Goal: Information Seeking & Learning: Learn about a topic

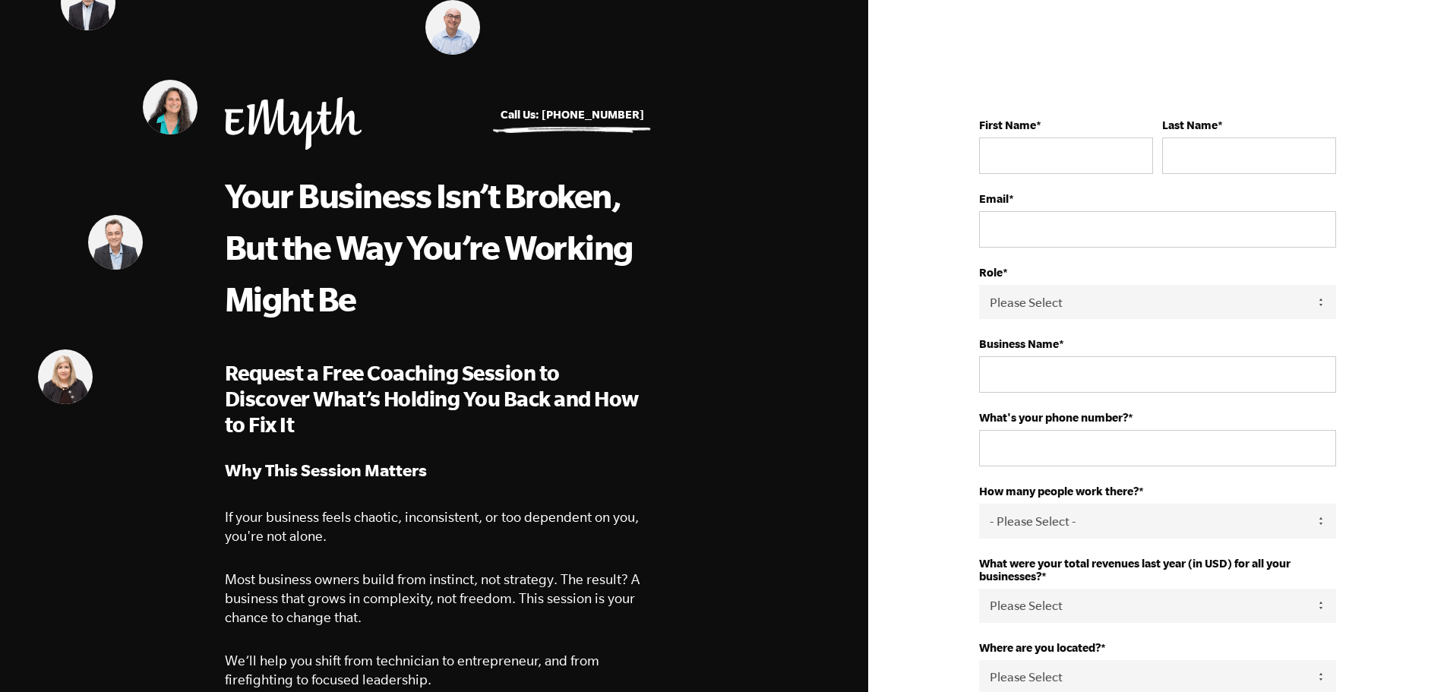
click at [240, 106] on img at bounding box center [293, 123] width 137 height 52
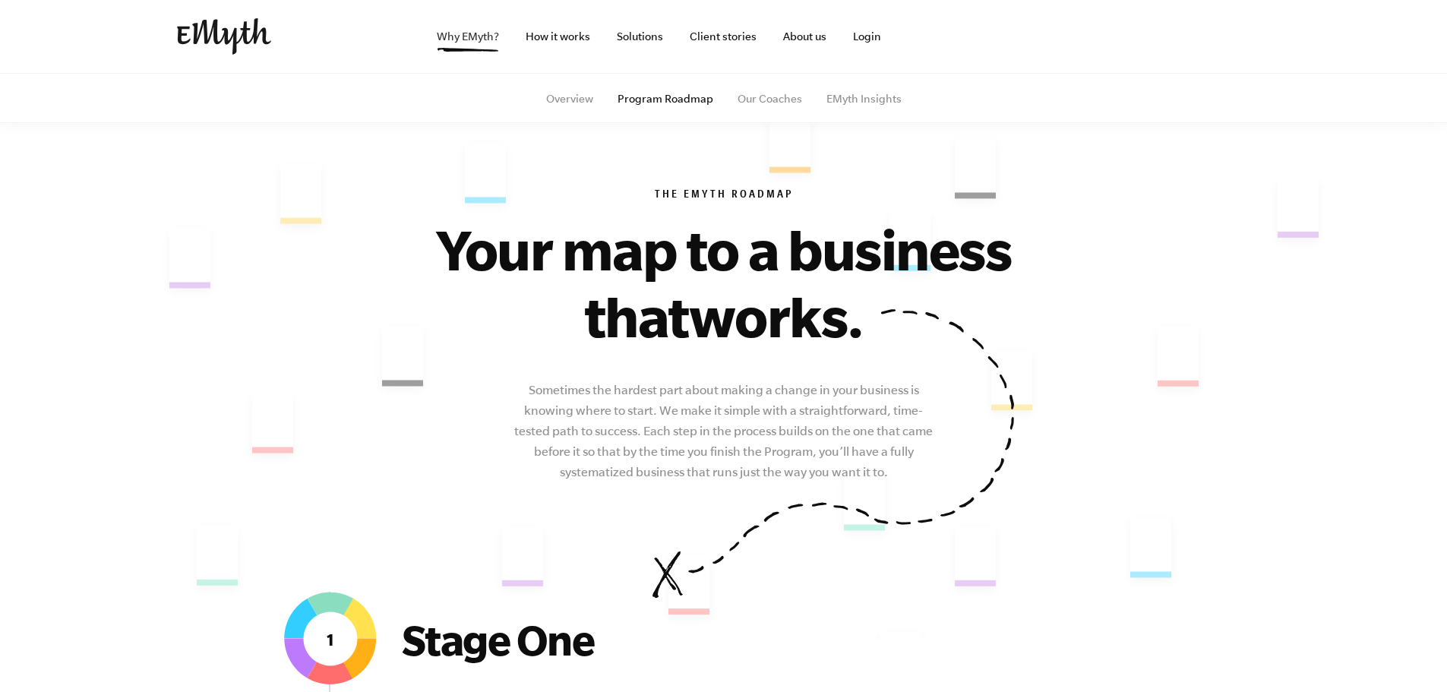
click at [486, 38] on link "Why EMyth?" at bounding box center [468, 36] width 87 height 73
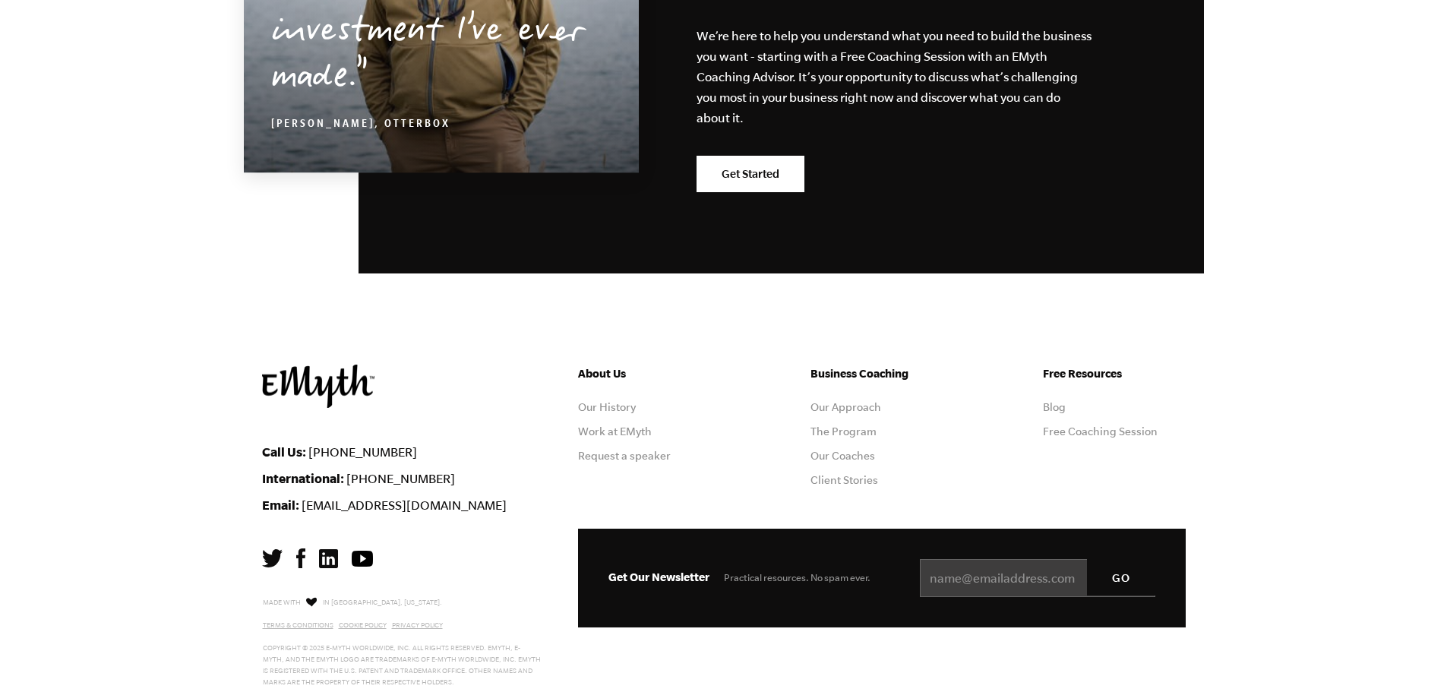
scroll to position [4776, 0]
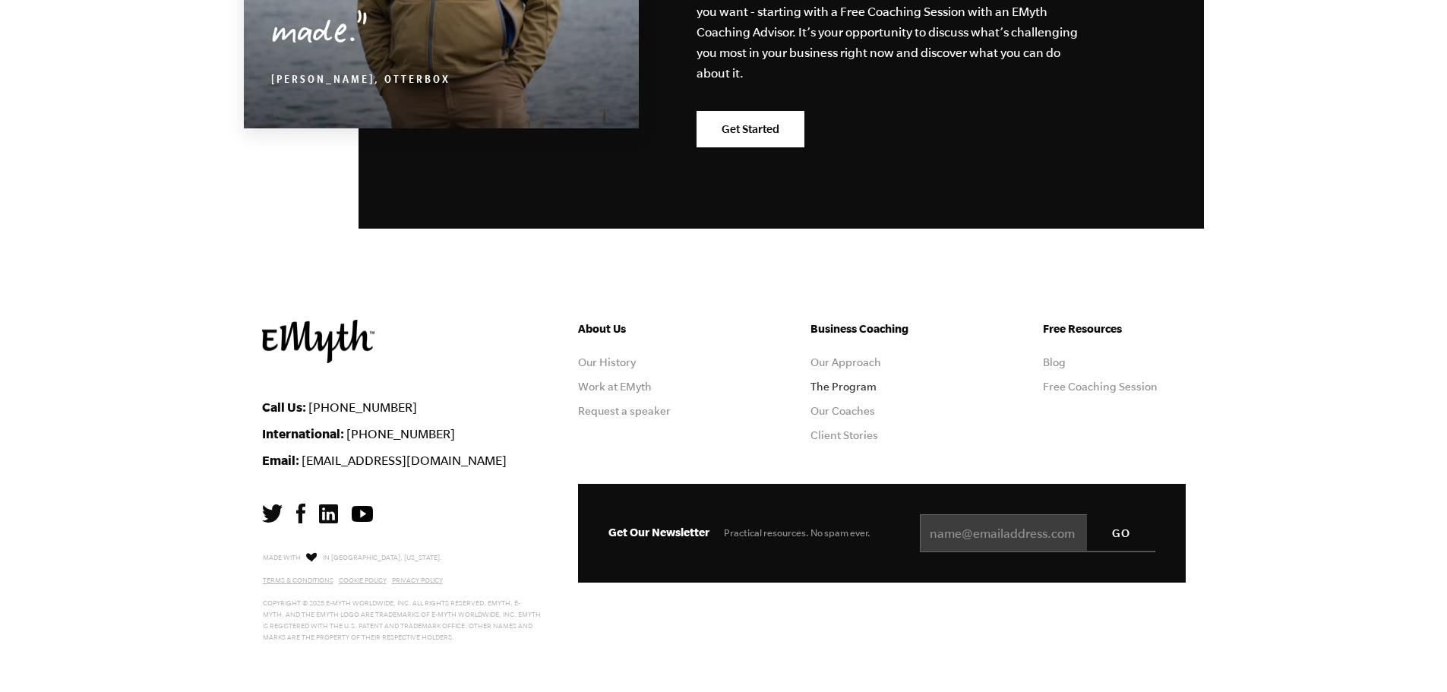
click at [845, 388] on link "The Program" at bounding box center [844, 387] width 66 height 12
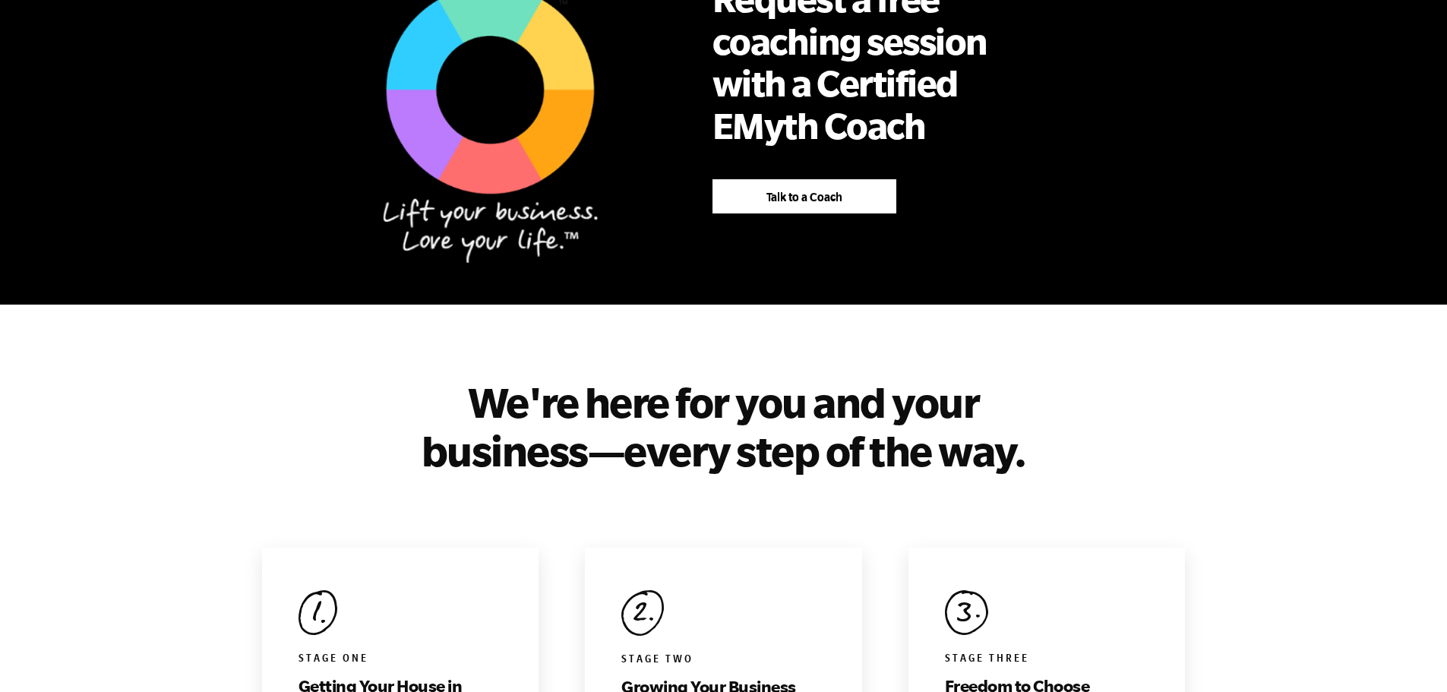
scroll to position [1595, 0]
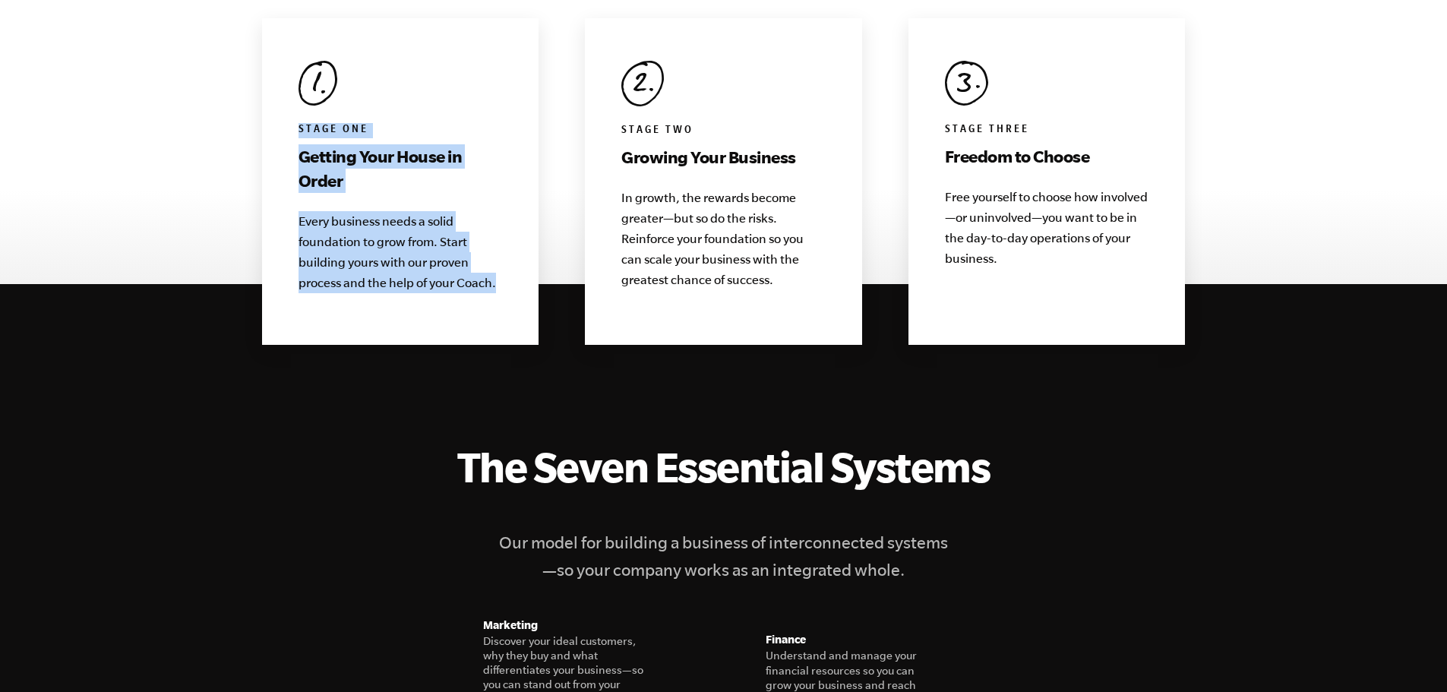
drag, startPoint x: 502, startPoint y: 264, endPoint x: 292, endPoint y: 107, distance: 261.6
click at [292, 107] on div "Stage One Getting Your House in Order Every business needs a solid foundation t…" at bounding box center [400, 181] width 277 height 327
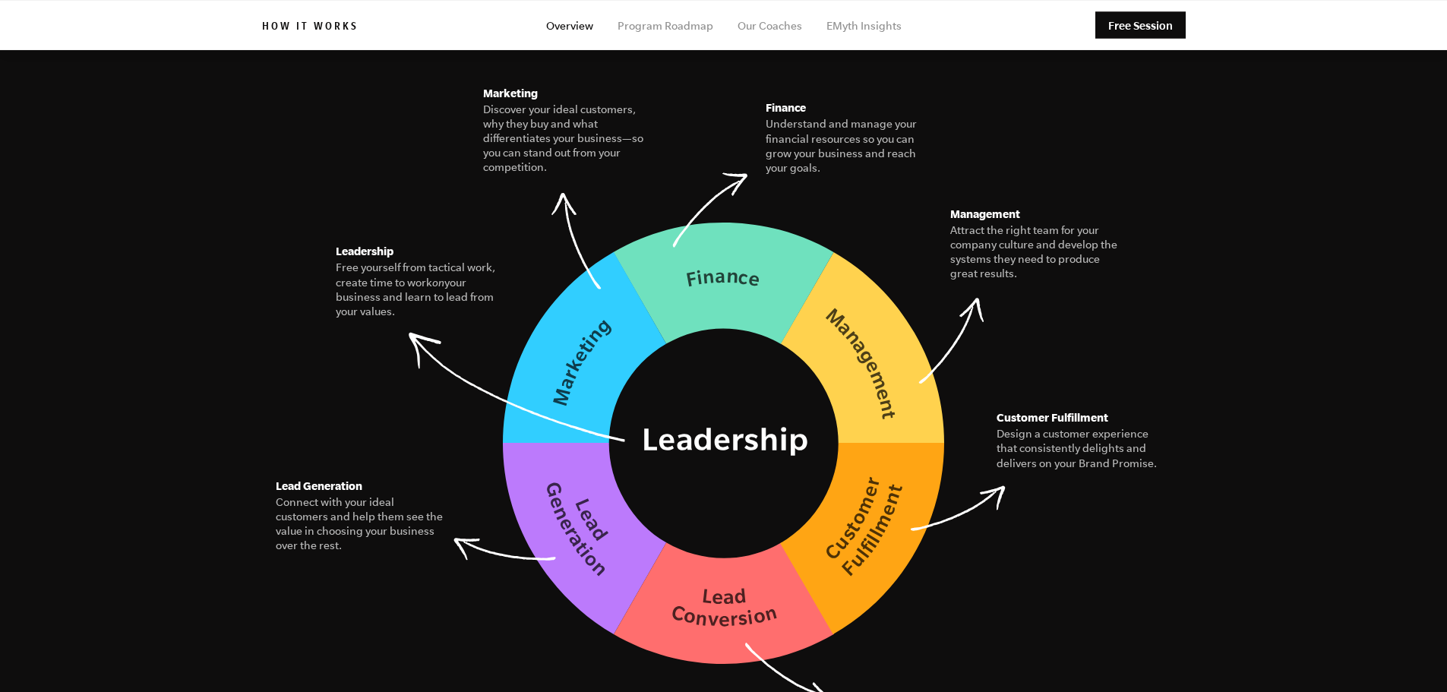
scroll to position [1950, 0]
